Goal: Navigation & Orientation: Find specific page/section

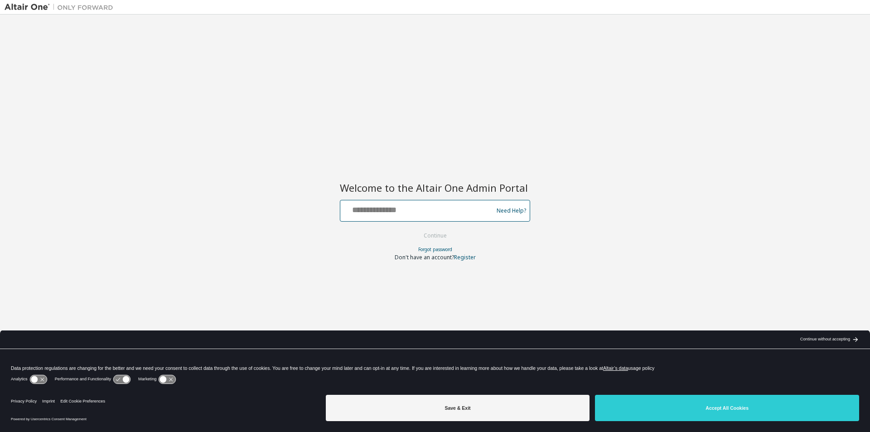
click at [415, 202] on input "text" at bounding box center [418, 208] width 148 height 13
type input "**********"
click at [446, 232] on button "Continue" at bounding box center [435, 236] width 42 height 14
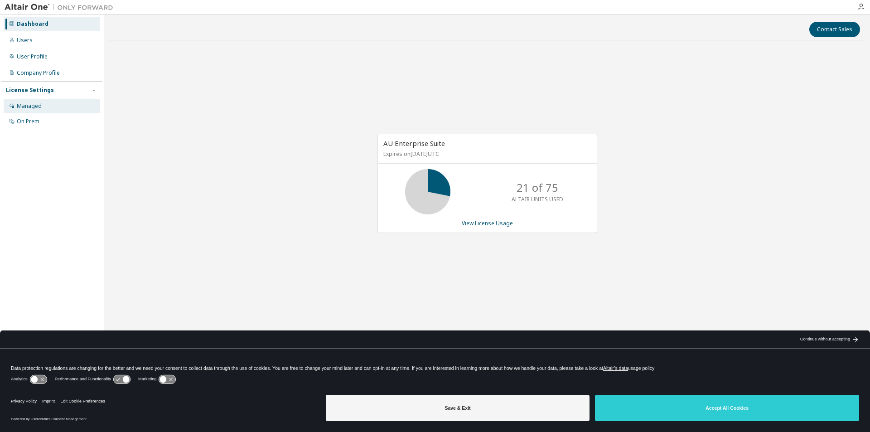
click at [24, 106] on div "Managed" at bounding box center [29, 105] width 25 height 7
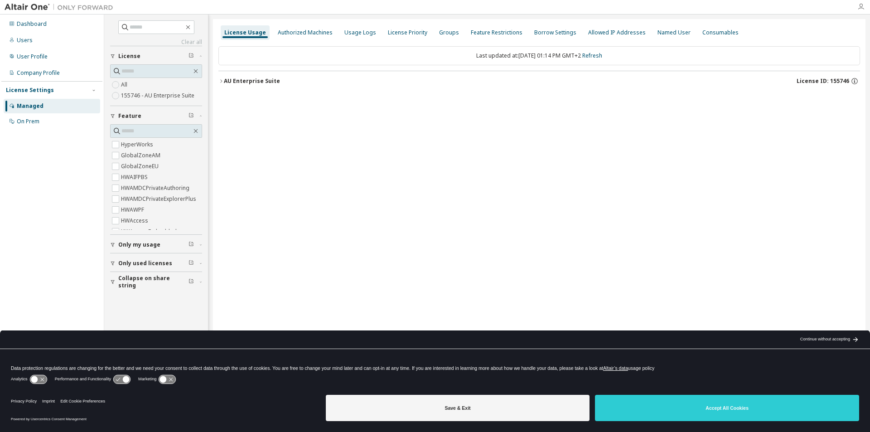
click at [860, 7] on icon "button" at bounding box center [860, 6] width 7 height 7
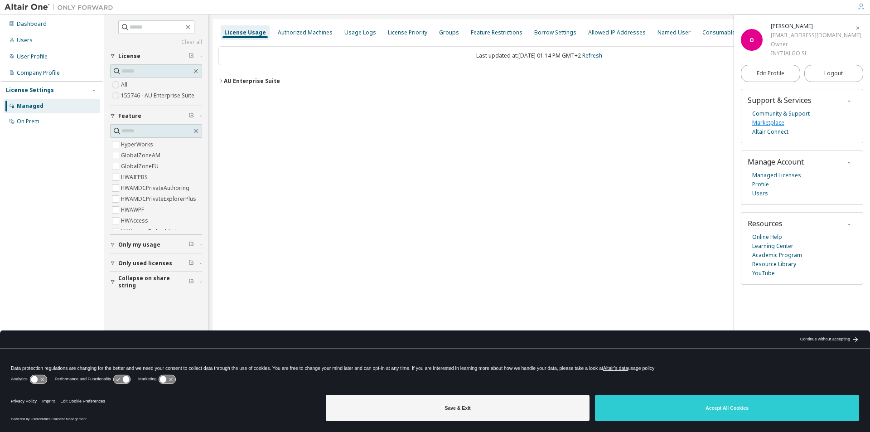
click at [772, 123] on link "Marketplace" at bounding box center [768, 122] width 32 height 9
